Goal: Task Accomplishment & Management: Complete application form

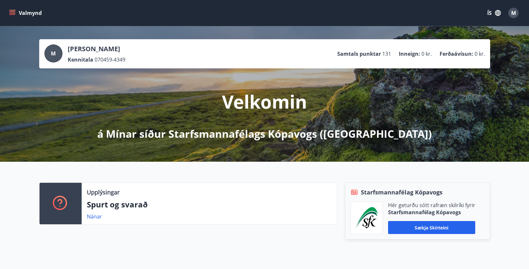
click at [16, 12] on button "Valmynd" at bounding box center [26, 13] width 37 height 12
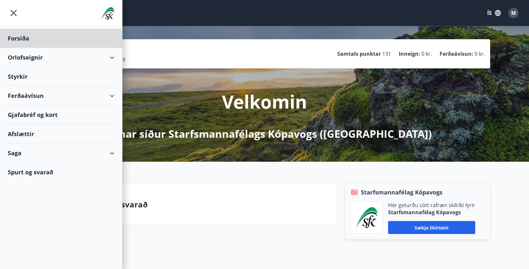
click at [21, 77] on div "Styrkir" at bounding box center [61, 76] width 107 height 19
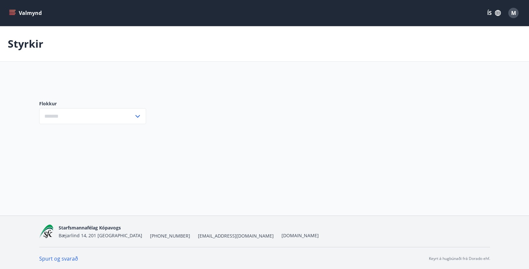
type input "***"
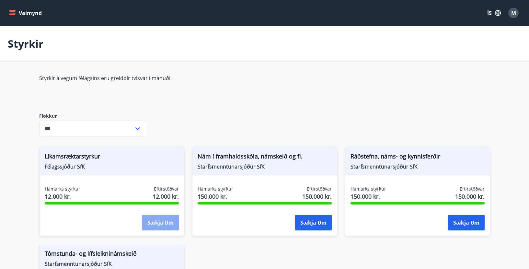
click at [159, 221] on button "Sækja um" at bounding box center [160, 223] width 37 height 16
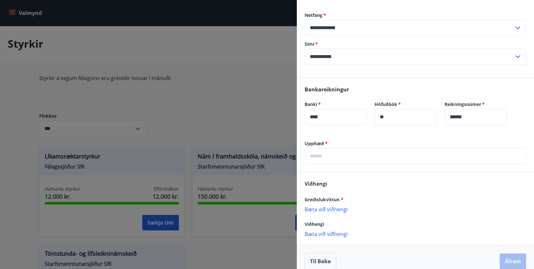
scroll to position [264, 0]
click at [327, 149] on input "text" at bounding box center [416, 156] width 222 height 16
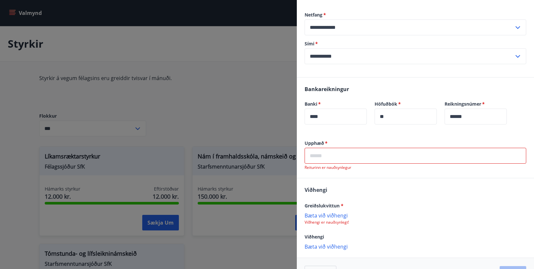
click at [333, 150] on input "text" at bounding box center [416, 156] width 222 height 16
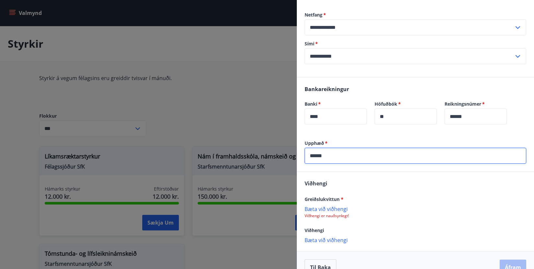
type input "******"
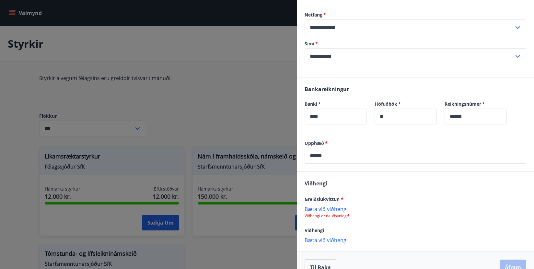
click at [334, 205] on p "Bæta við viðhengi" at bounding box center [416, 208] width 222 height 6
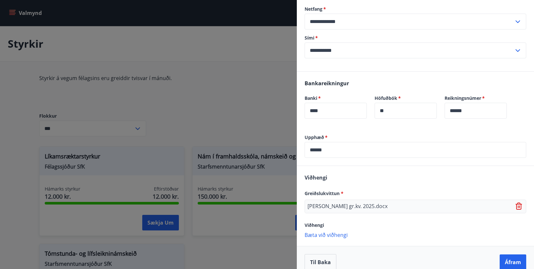
scroll to position [271, 0]
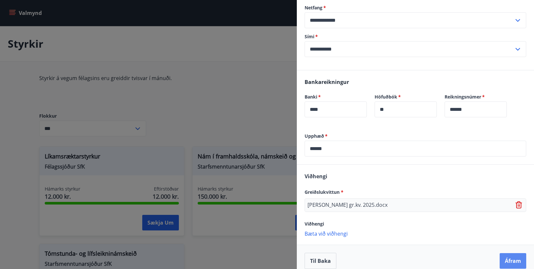
click at [506, 253] on button "Áfram" at bounding box center [513, 261] width 27 height 16
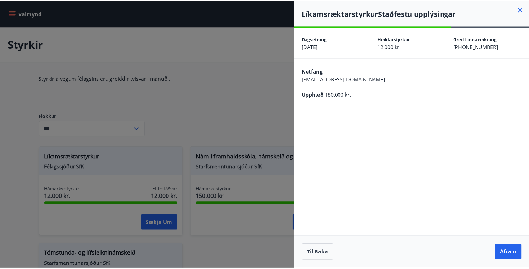
scroll to position [0, 0]
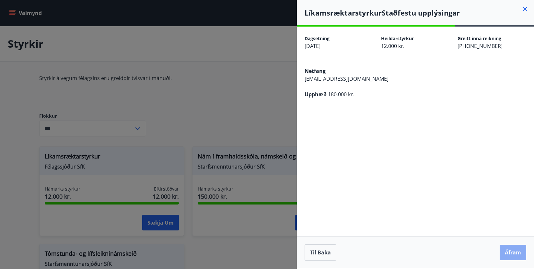
click at [511, 252] on button "Áfram" at bounding box center [513, 253] width 27 height 16
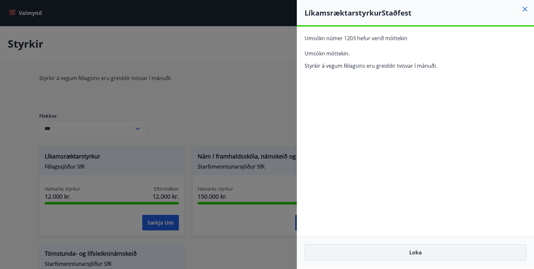
click at [425, 250] on button "Loka" at bounding box center [416, 252] width 222 height 16
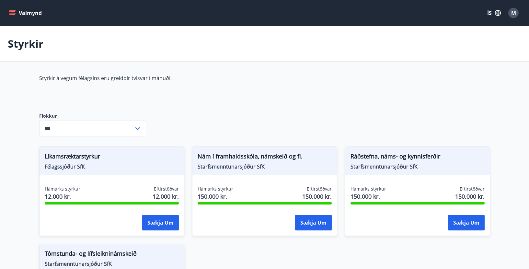
type input "***"
click at [15, 9] on button "Valmynd" at bounding box center [26, 13] width 37 height 12
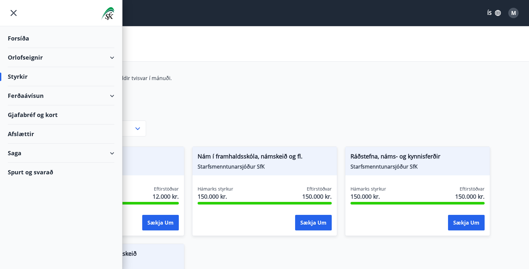
click at [22, 38] on div "Forsíða" at bounding box center [61, 38] width 107 height 19
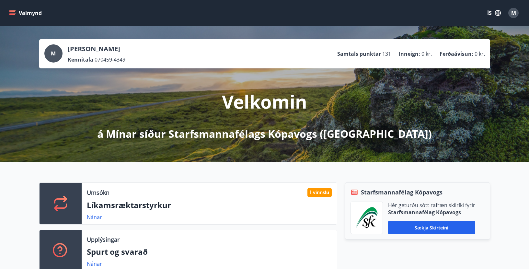
click at [511, 12] on span "M" at bounding box center [513, 12] width 5 height 7
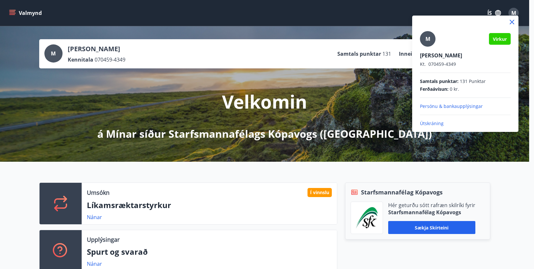
click at [434, 123] on p "Útskráning" at bounding box center [465, 123] width 91 height 6
